Goal: Task Accomplishment & Management: Manage account settings

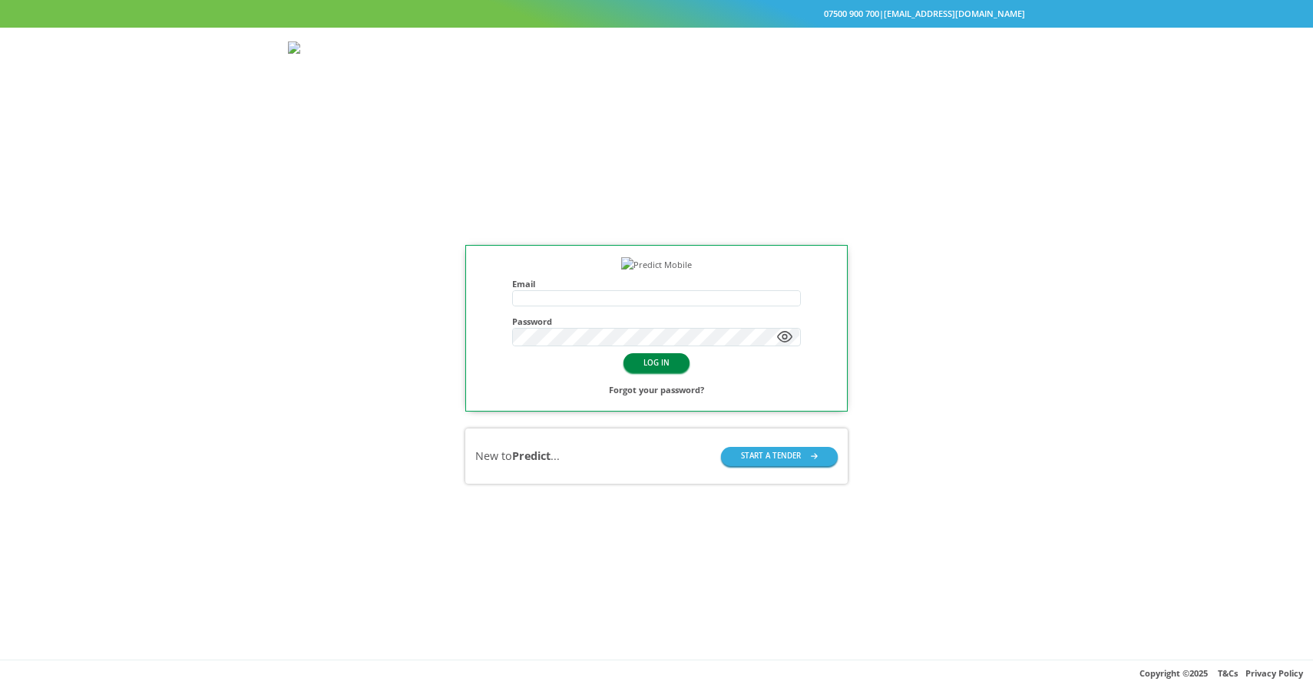
type input "**********"
click at [658, 372] on button "LOG IN" at bounding box center [657, 362] width 66 height 19
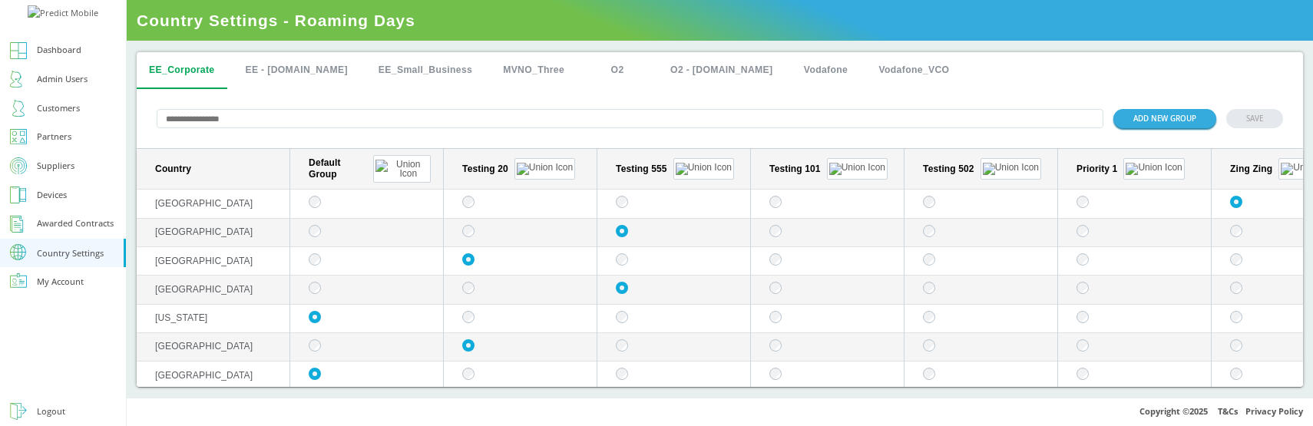
drag, startPoint x: 382, startPoint y: 165, endPoint x: 406, endPoint y: 438, distance: 274.5
click at [0, 0] on div "Dashboard Admin Users Customers Partners Suppliers Devices Awarded Contracts Co…" at bounding box center [656, 213] width 1313 height 426
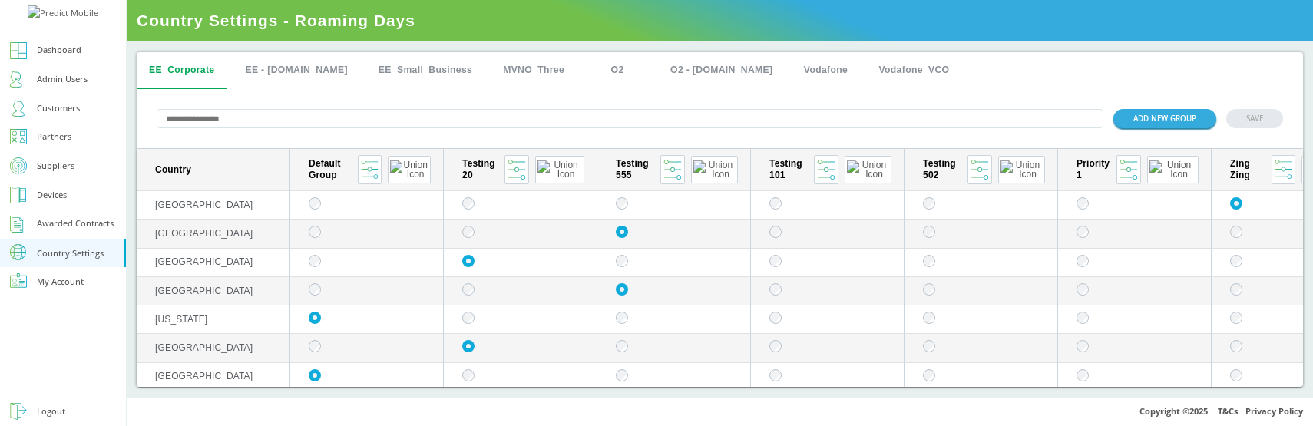
click at [811, 5] on span "Country Settings - Roaming Days" at bounding box center [720, 20] width 1186 height 41
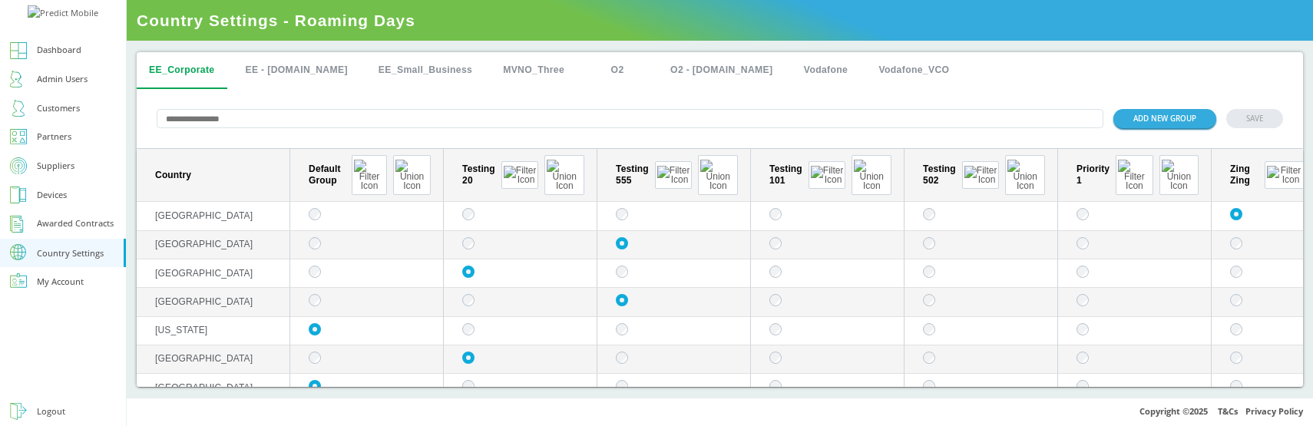
click at [332, 117] on input "text" at bounding box center [630, 118] width 947 height 19
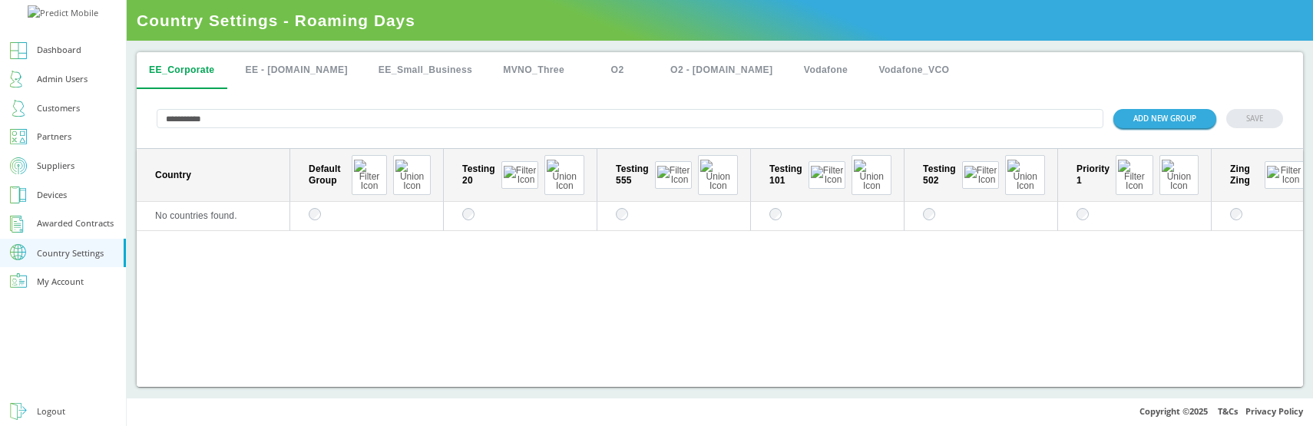
type input "**********"
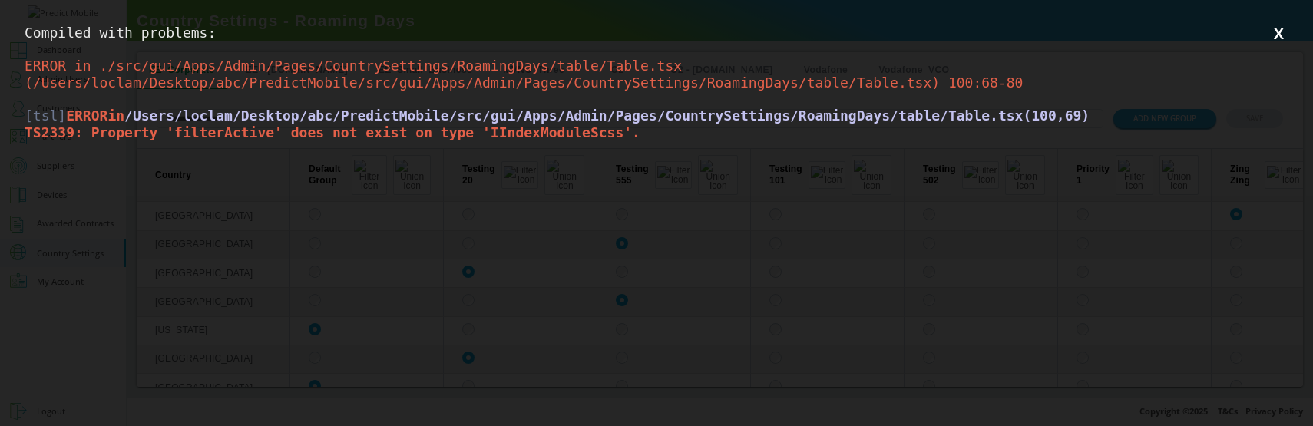
click at [292, 133] on span "TS2339: Property 'filterActive' does not exist on type 'IIndexModuleScss'." at bounding box center [333, 132] width 616 height 16
copy span "filterActive"
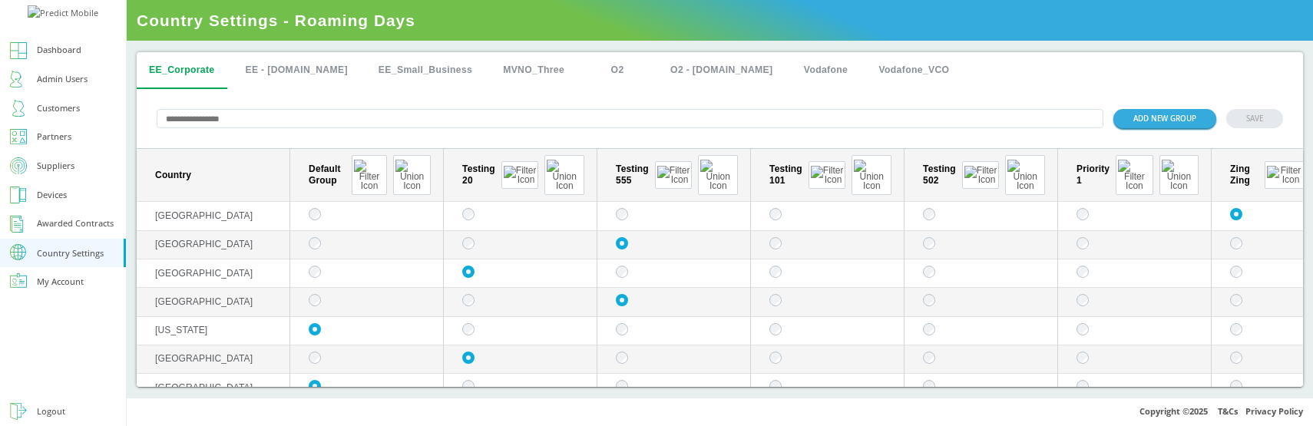
click at [326, 123] on input "text" at bounding box center [630, 118] width 947 height 19
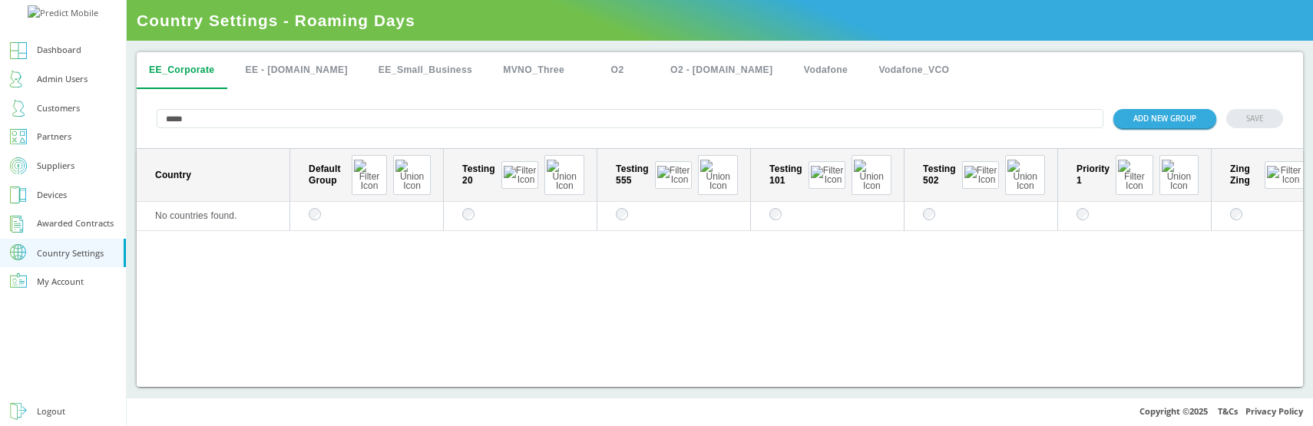
type input "*****"
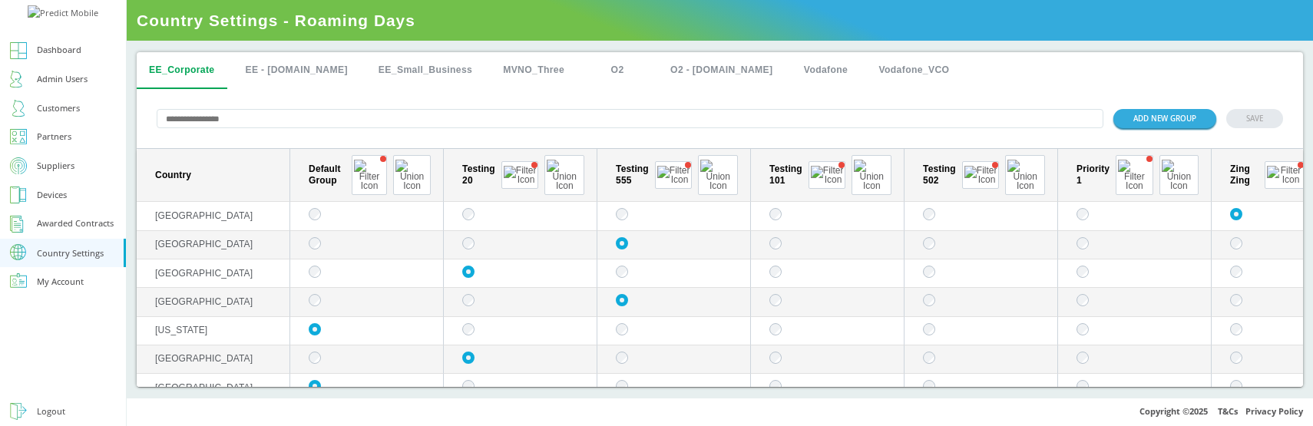
click at [248, 118] on input "text" at bounding box center [630, 118] width 947 height 19
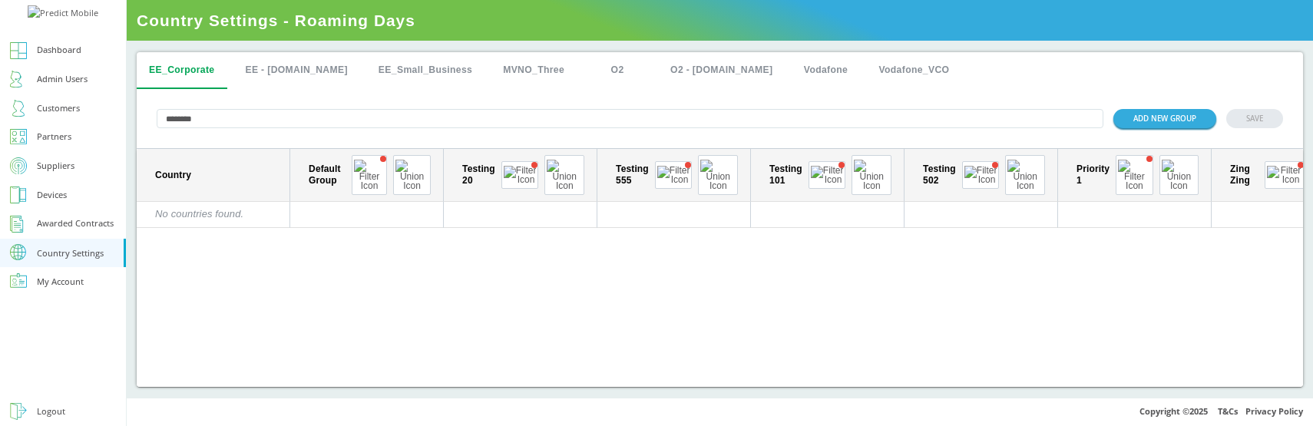
type input "********"
click at [427, 245] on div "Country Default Group Testing 20 Testing 555 Testing 101 Testing 502 Priority 1…" at bounding box center [720, 268] width 1166 height 238
click at [383, 168] on img "sticky table" at bounding box center [369, 175] width 31 height 31
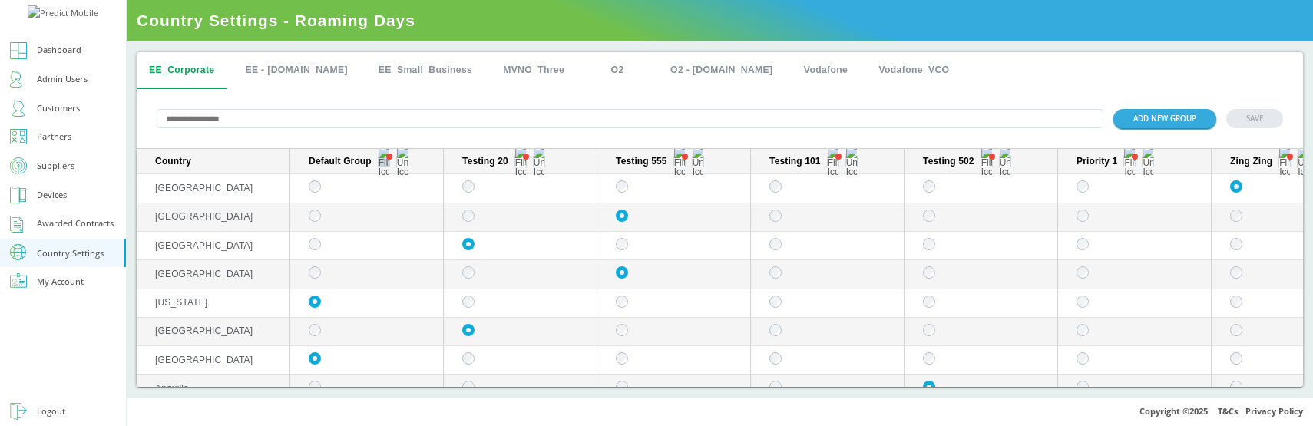
click at [382, 164] on img "sticky table" at bounding box center [384, 161] width 11 height 31
click at [384, 163] on img "sticky table" at bounding box center [384, 161] width 11 height 31
click at [453, 98] on div "ADD NEW GROUP SAVE" at bounding box center [720, 119] width 1166 height 60
click at [383, 165] on img "sticky table" at bounding box center [384, 161] width 11 height 31
click at [384, 166] on img "sticky table" at bounding box center [384, 161] width 11 height 31
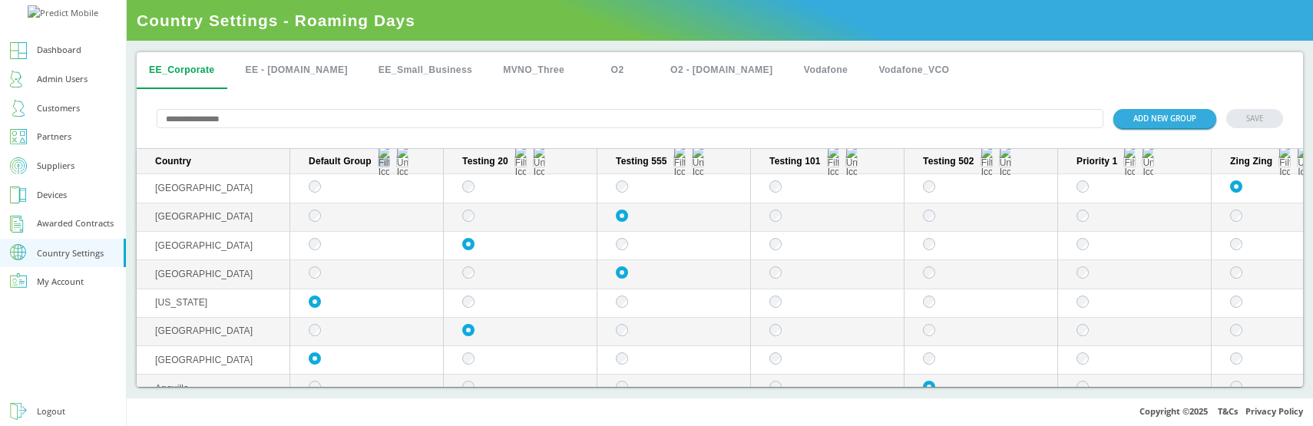
click at [384, 164] on img "sticky table" at bounding box center [384, 161] width 11 height 31
click at [387, 165] on img "sticky table" at bounding box center [384, 161] width 11 height 31
click at [382, 163] on img "sticky table" at bounding box center [384, 161] width 11 height 31
click at [384, 163] on img "sticky table" at bounding box center [384, 161] width 11 height 31
click at [385, 164] on img "sticky table" at bounding box center [384, 161] width 11 height 31
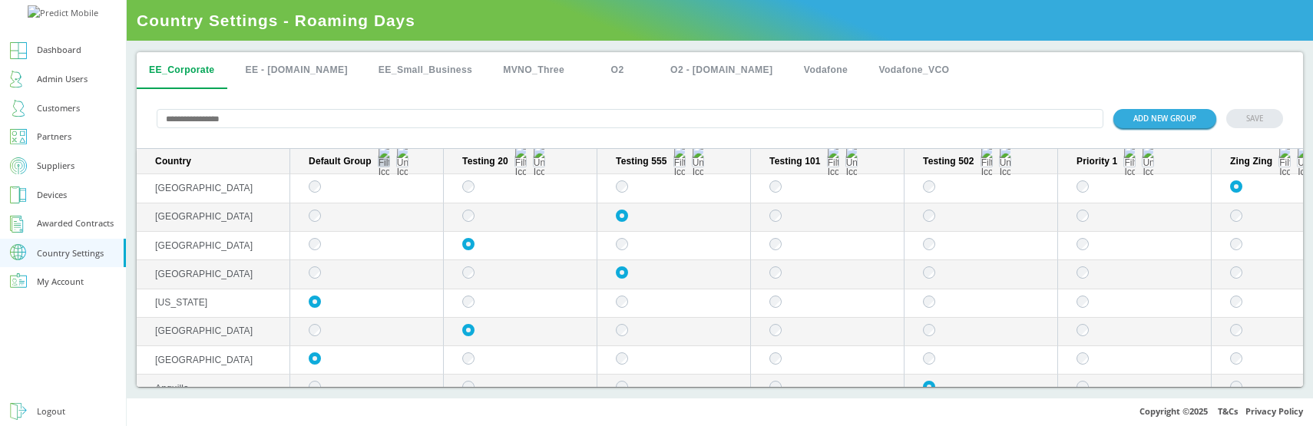
click at [379, 166] on img "sticky table" at bounding box center [384, 161] width 11 height 31
click at [387, 163] on img "sticky table" at bounding box center [384, 161] width 11 height 31
click at [523, 163] on img "sticky table" at bounding box center [520, 161] width 11 height 31
click at [385, 161] on img "sticky table" at bounding box center [384, 161] width 11 height 31
click at [518, 163] on img "sticky table" at bounding box center [520, 161] width 11 height 31
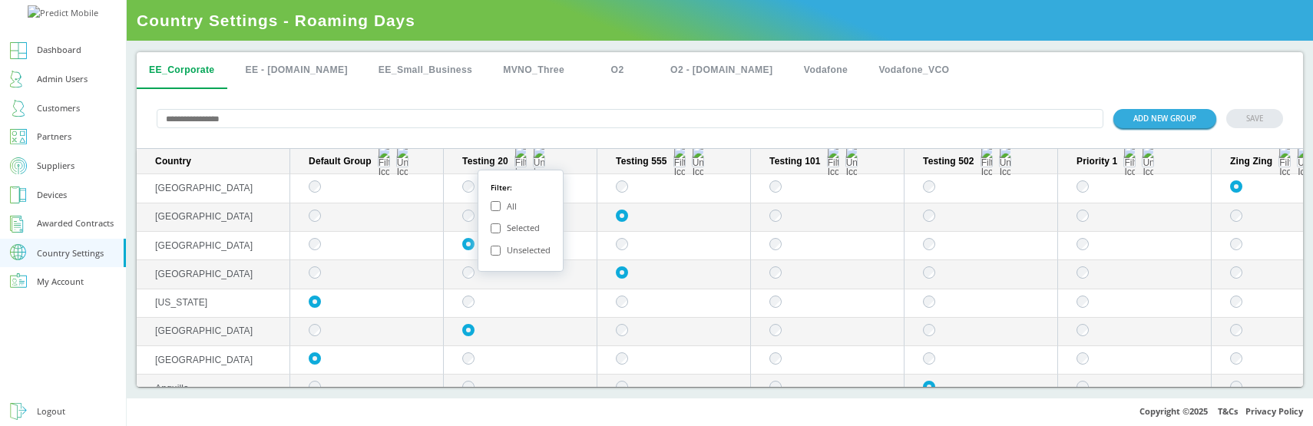
click at [508, 117] on input "text" at bounding box center [630, 118] width 947 height 19
click at [521, 102] on div "ADD NEW GROUP SAVE" at bounding box center [720, 119] width 1166 height 60
click at [597, 109] on input "text" at bounding box center [630, 118] width 947 height 19
click at [574, 137] on div "ADD NEW GROUP SAVE" at bounding box center [720, 119] width 1166 height 60
click at [518, 164] on img "sticky table" at bounding box center [520, 161] width 11 height 31
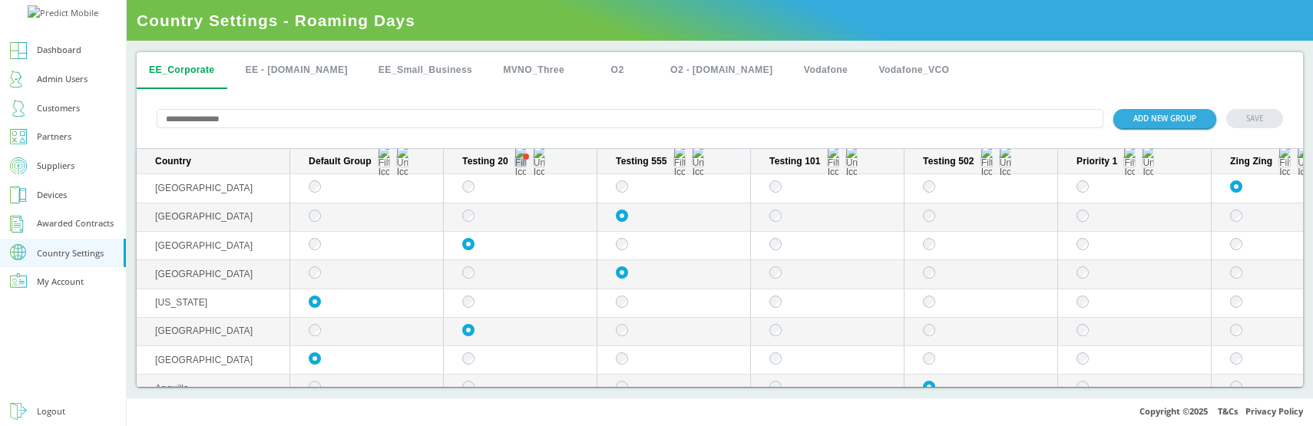
click at [518, 164] on img "sticky table" at bounding box center [520, 161] width 11 height 31
click at [578, 141] on div "ADD NEW GROUP SAVE" at bounding box center [720, 119] width 1166 height 60
click at [402, 165] on button "sticky table" at bounding box center [402, 161] width 12 height 12
click at [541, 106] on div "ADD NEW GROUP SAVE" at bounding box center [720, 119] width 1166 height 60
click at [541, 100] on div "ADD NEW GROUP SAVE" at bounding box center [720, 119] width 1166 height 60
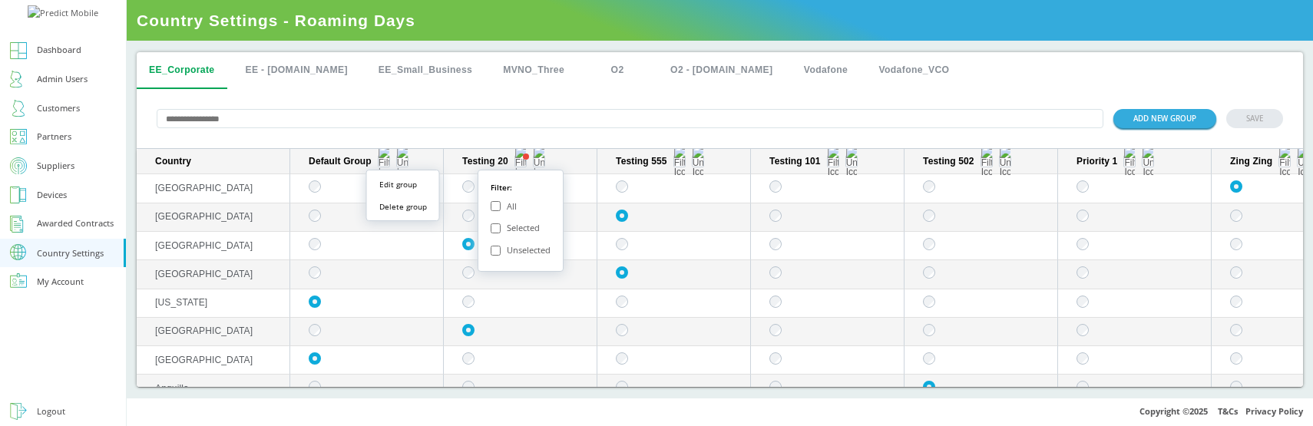
click at [541, 100] on div "ADD NEW GROUP SAVE" at bounding box center [720, 119] width 1166 height 60
click at [521, 164] on img "sticky table" at bounding box center [520, 161] width 11 height 31
click at [458, 137] on div "ADD NEW GROUP SAVE" at bounding box center [720, 119] width 1166 height 60
click at [402, 164] on img "sticky table" at bounding box center [402, 161] width 11 height 31
click at [381, 167] on button "sticky table" at bounding box center [384, 161] width 12 height 12
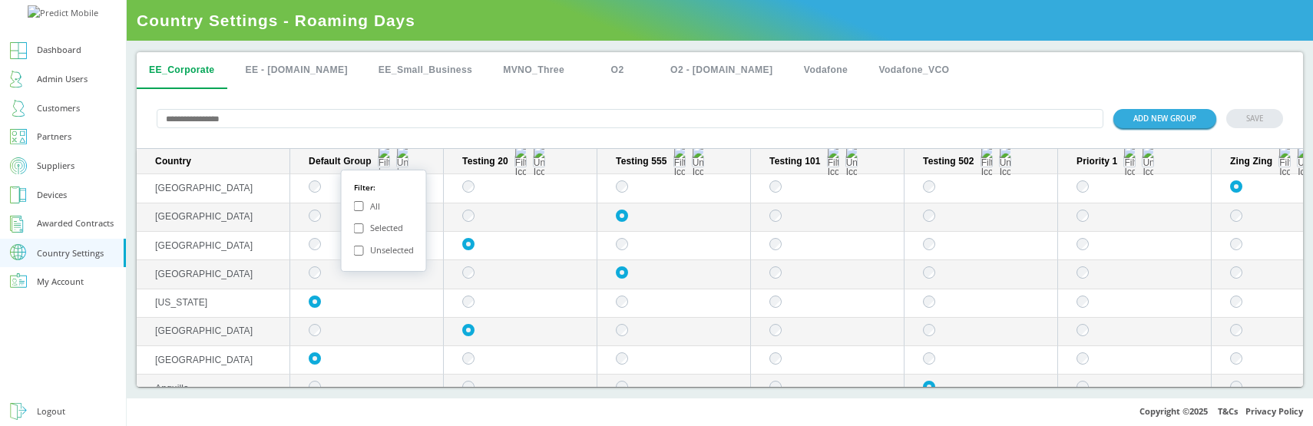
click at [478, 137] on div "ADD NEW GROUP SAVE" at bounding box center [720, 119] width 1166 height 60
click at [382, 167] on img "sticky table" at bounding box center [384, 161] width 11 height 31
click at [382, 164] on img "sticky table" at bounding box center [384, 161] width 11 height 31
click at [365, 230] on div "Selected" at bounding box center [378, 228] width 49 height 16
click at [388, 163] on button "sticky table" at bounding box center [384, 161] width 12 height 12
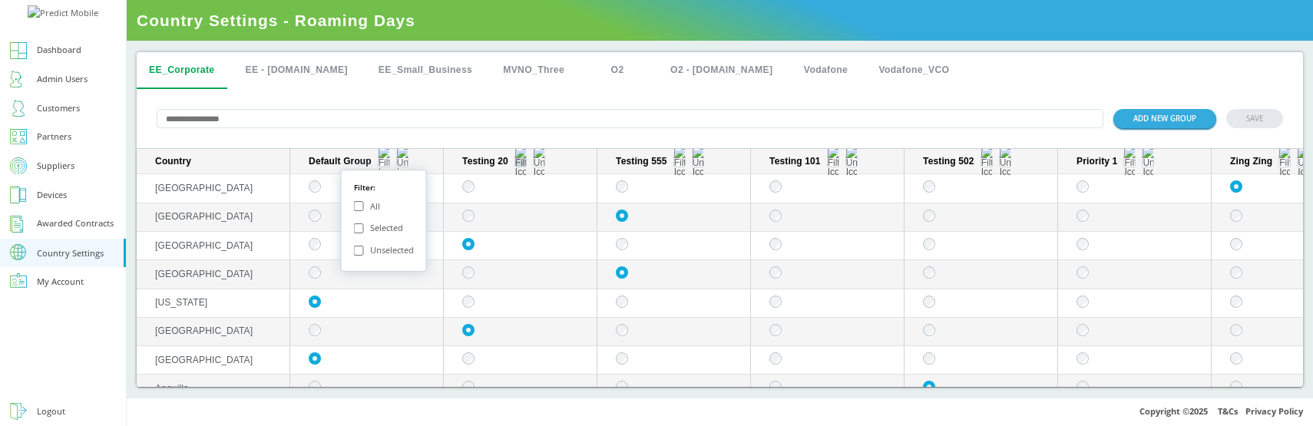
click at [524, 166] on img "sticky table" at bounding box center [520, 161] width 11 height 31
click at [678, 161] on img "sticky table" at bounding box center [679, 161] width 11 height 31
click at [679, 165] on img "sticky table" at bounding box center [679, 161] width 11 height 31
click at [1286, 162] on img "sticky table" at bounding box center [1284, 161] width 11 height 31
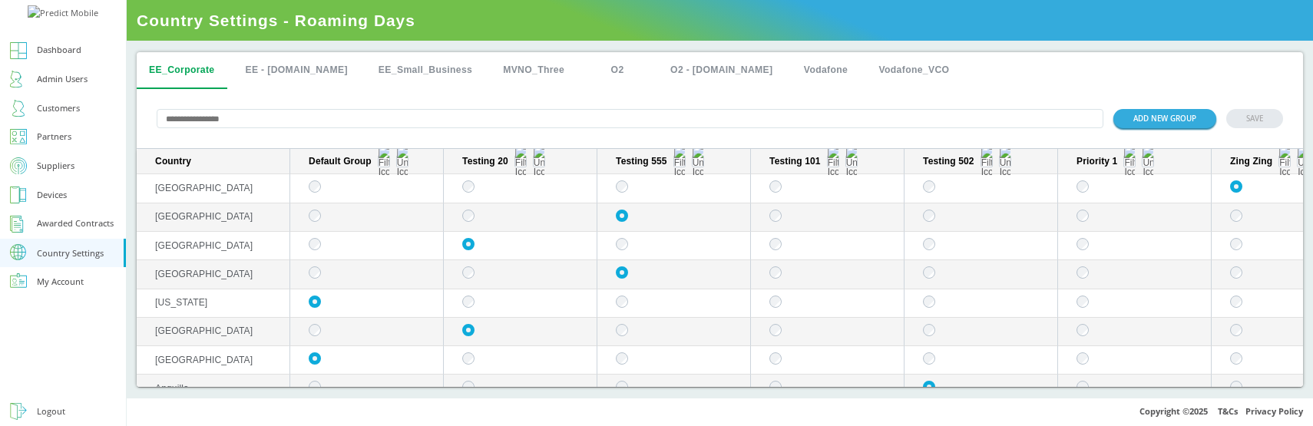
scroll to position [0, 62]
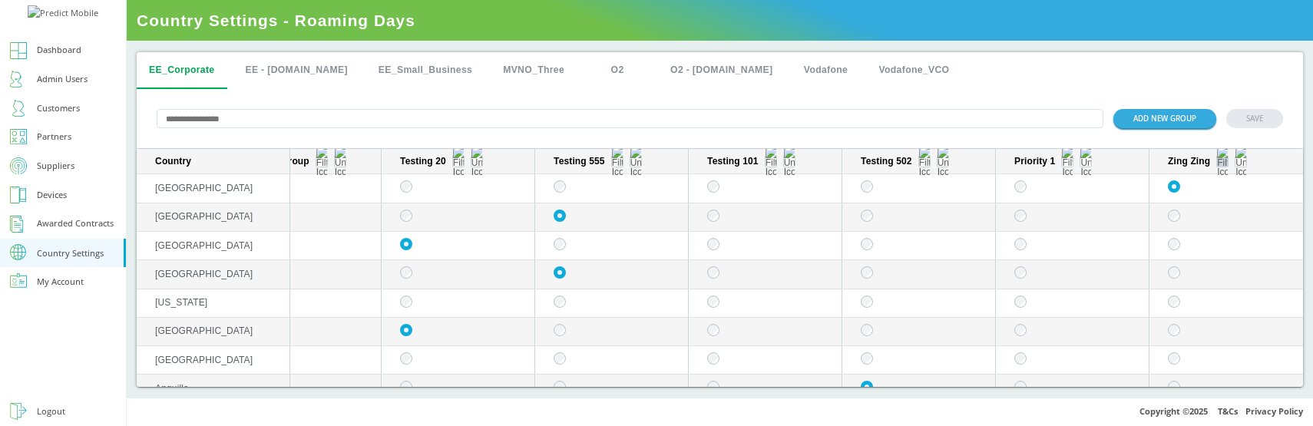
click at [1220, 165] on img "sticky table" at bounding box center [1222, 161] width 11 height 31
click at [959, 142] on div "ADD NEW GROUP SAVE" at bounding box center [720, 119] width 1166 height 60
click at [928, 165] on img "sticky table" at bounding box center [924, 161] width 11 height 31
click at [921, 163] on img "sticky table" at bounding box center [924, 161] width 11 height 31
click at [982, 65] on div "EE_Corporate EE - Plan.com EE_Small_Business MVNO_Three O2 O2 - Plan.com Vodafo…" at bounding box center [720, 70] width 1166 height 37
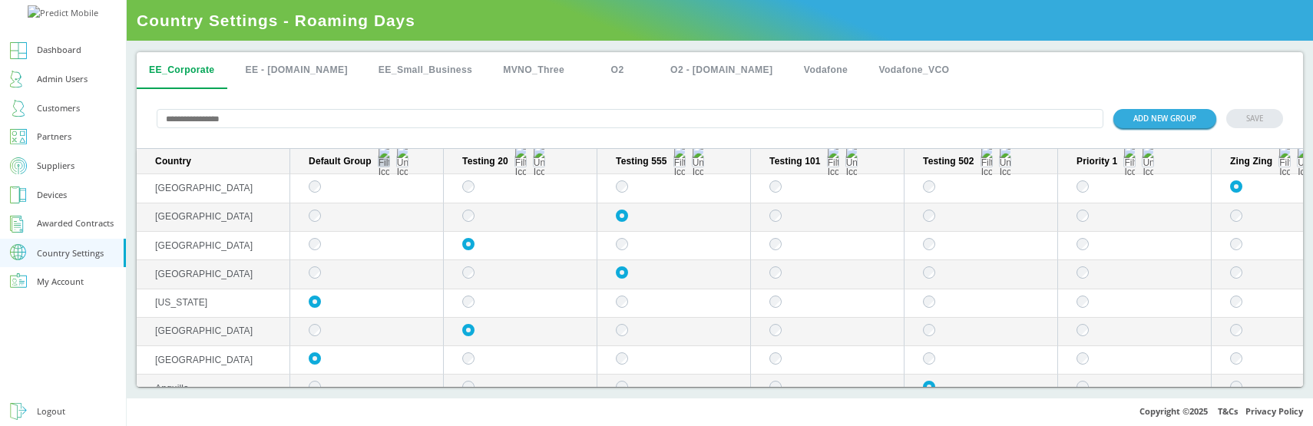
click at [382, 165] on img "sticky table" at bounding box center [384, 161] width 11 height 31
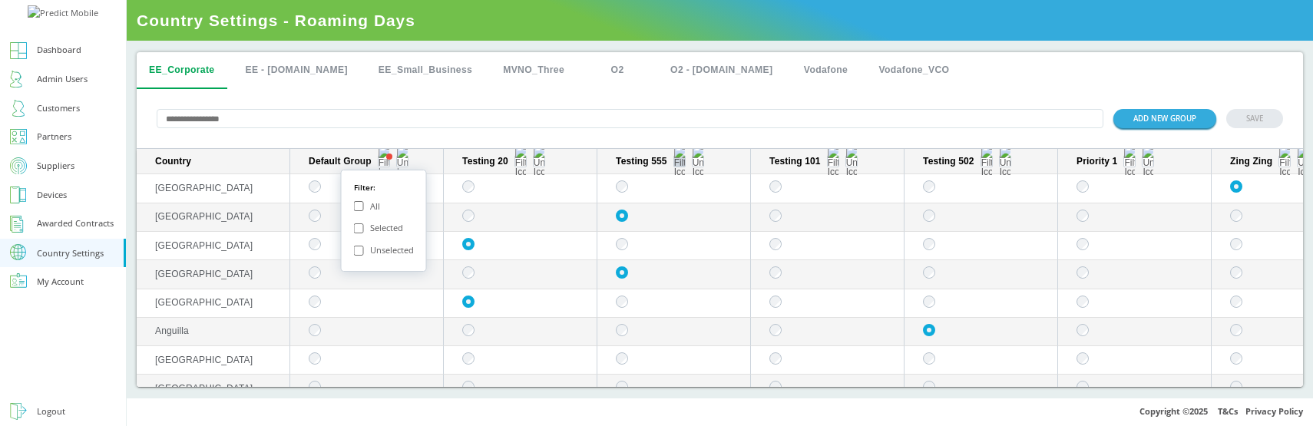
click at [681, 163] on img "sticky table" at bounding box center [679, 161] width 11 height 31
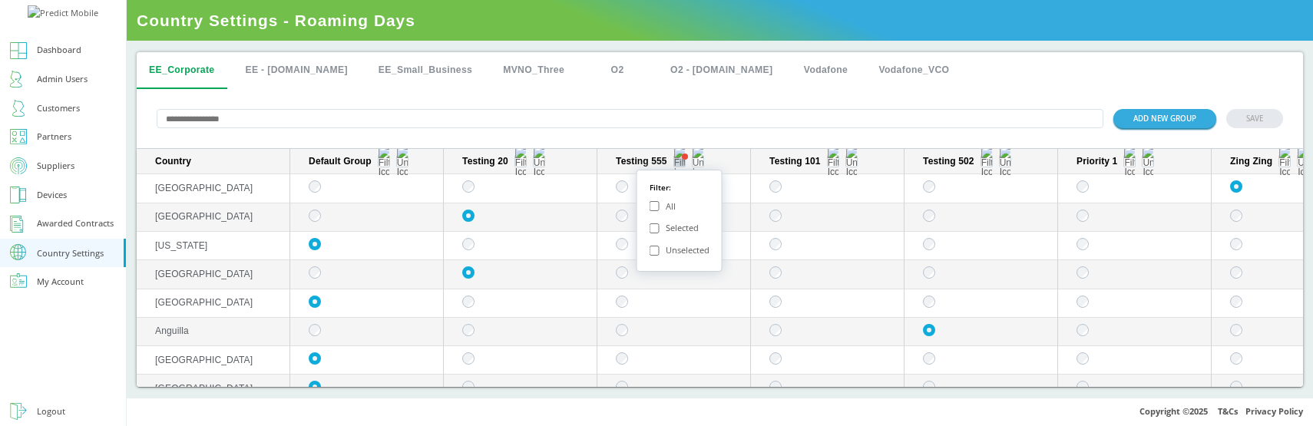
click at [683, 164] on img "sticky table" at bounding box center [679, 161] width 11 height 31
click at [474, 118] on input "text" at bounding box center [630, 116] width 947 height 19
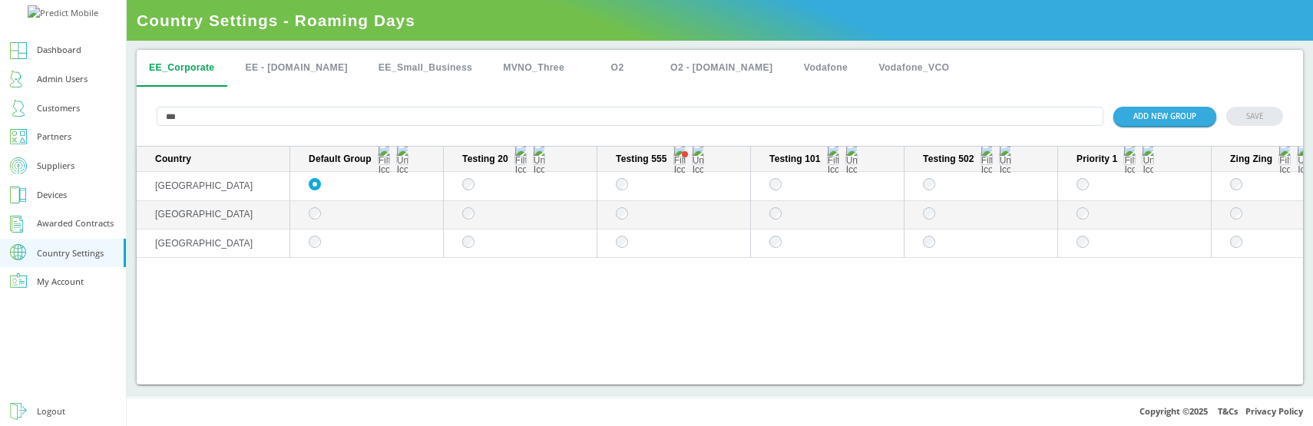
click at [677, 167] on th "Testing 555" at bounding box center [674, 159] width 154 height 25
click at [679, 163] on img "sticky table" at bounding box center [679, 159] width 11 height 31
click at [640, 291] on div "Country Default Group Testing 20 Testing 555 Testing 101 Testing 502 Priority 1…" at bounding box center [720, 266] width 1166 height 238
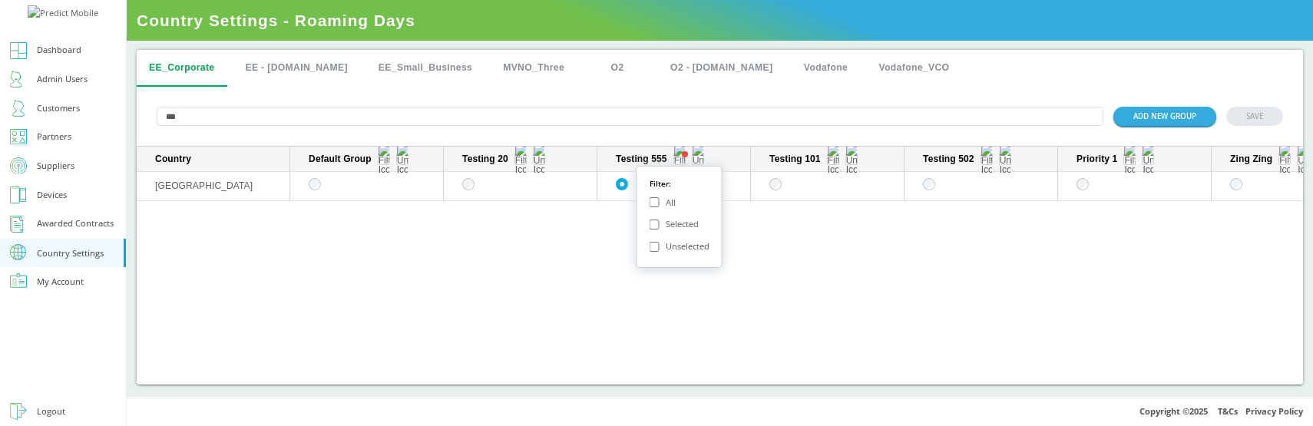
click at [557, 230] on div "Country Default Group Testing 20 Testing 555 Testing 101 Testing 502 Priority 1…" at bounding box center [720, 266] width 1166 height 238
click at [676, 159] on img "sticky table" at bounding box center [679, 159] width 11 height 31
click at [359, 112] on input "***" at bounding box center [630, 116] width 947 height 19
type input "*****"
click at [385, 156] on img "sticky table" at bounding box center [384, 159] width 11 height 31
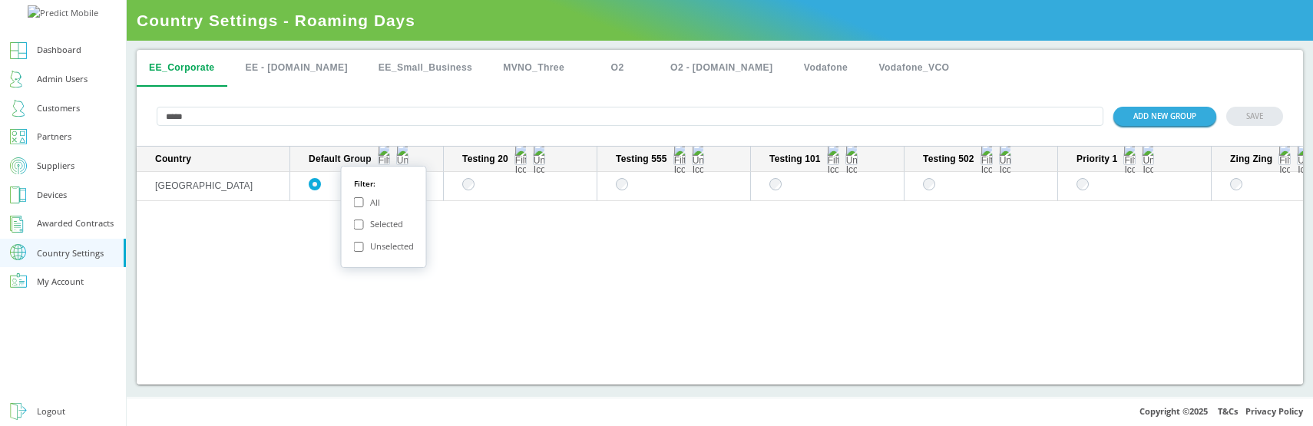
click at [529, 222] on div "Country Default Group Testing 20 Testing 555 Testing 101 Testing 502 Priority 1…" at bounding box center [720, 266] width 1166 height 238
click at [385, 160] on img "sticky table" at bounding box center [384, 159] width 11 height 31
click at [678, 156] on img "sticky table" at bounding box center [679, 159] width 11 height 31
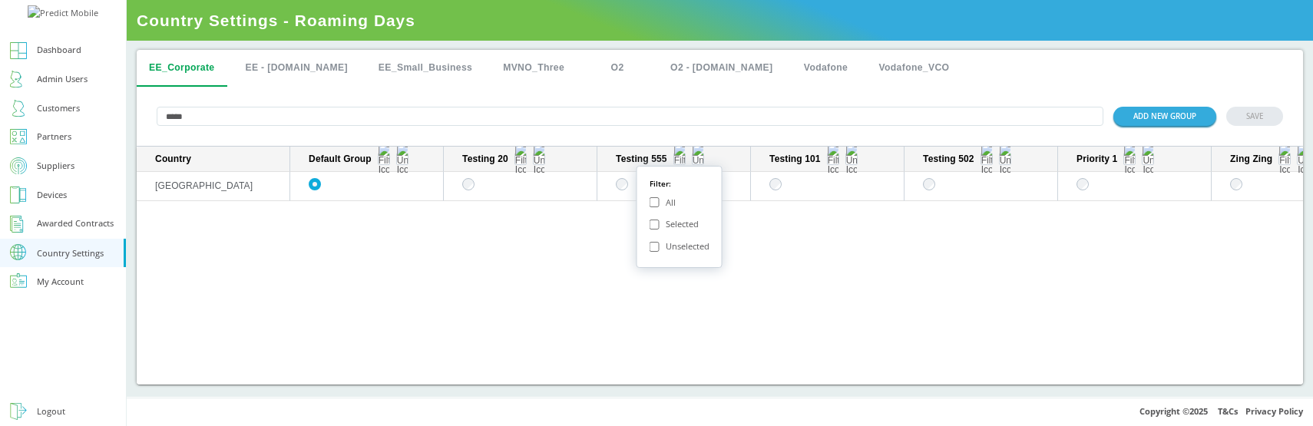
click at [647, 224] on div "Filter: All Selected Unselected" at bounding box center [680, 217] width 86 height 102
click at [538, 240] on div "Country Default Group Testing 20 Testing 555 Testing 101 Testing 502 Priority 1…" at bounding box center [720, 266] width 1166 height 238
click at [679, 160] on img "sticky table" at bounding box center [679, 159] width 11 height 31
click at [681, 154] on button "sticky table" at bounding box center [679, 159] width 12 height 12
click at [576, 231] on div "Country Default Group Testing 20 Testing 555 Testing 101 Testing 502 Priority 1…" at bounding box center [720, 266] width 1166 height 238
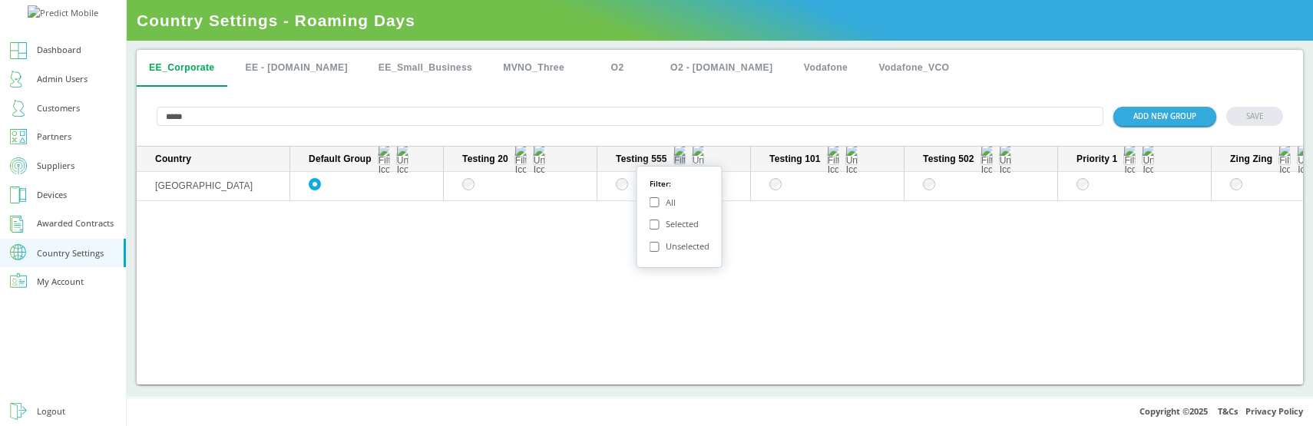
click at [680, 160] on img "sticky table" at bounding box center [679, 159] width 11 height 31
click at [673, 128] on div "***** ADD NEW GROUP SAVE" at bounding box center [720, 117] width 1166 height 60
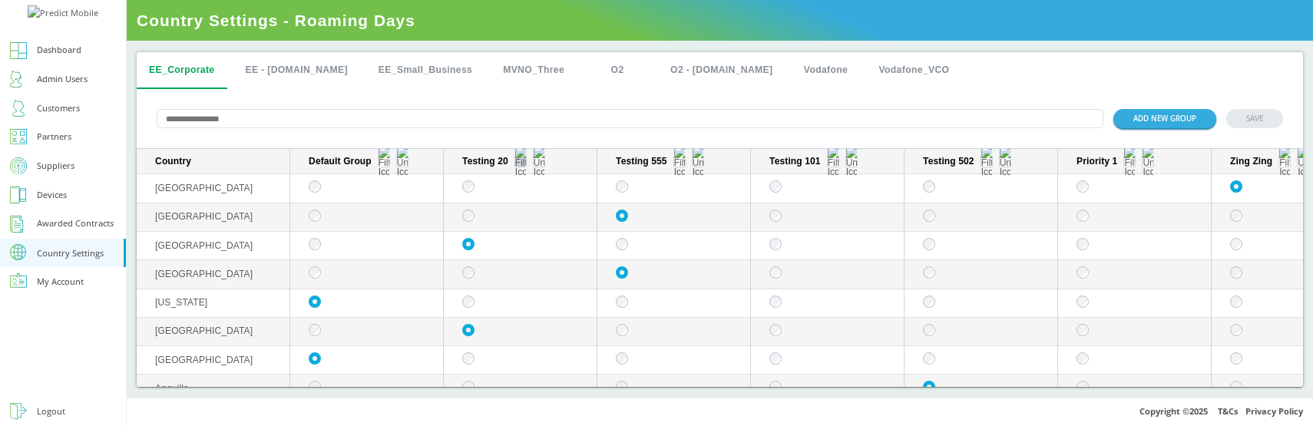
click at [519, 163] on img "sticky table" at bounding box center [520, 161] width 11 height 31
click at [517, 164] on img "sticky table" at bounding box center [520, 161] width 11 height 31
